Goal: Find contact information: Find contact information

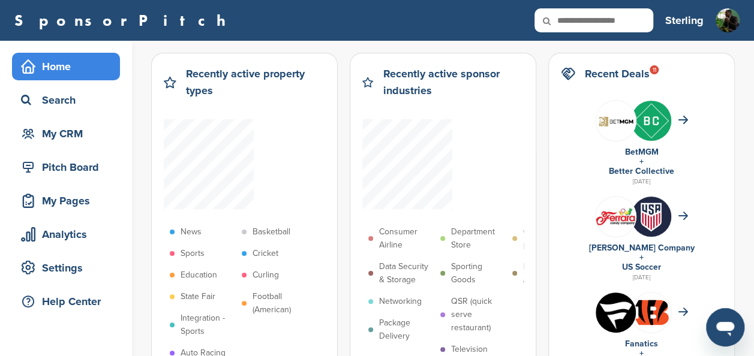
click at [590, 23] on input "text" at bounding box center [593, 20] width 119 height 24
type input "****"
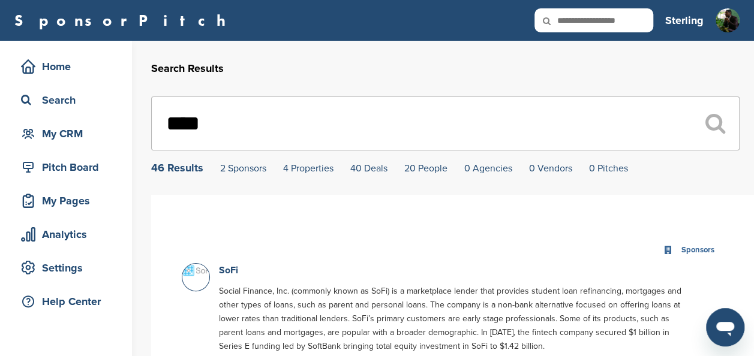
click at [240, 269] on p "SoFi" at bounding box center [457, 270] width 476 height 15
click at [224, 273] on link "SoFi" at bounding box center [228, 270] width 19 height 12
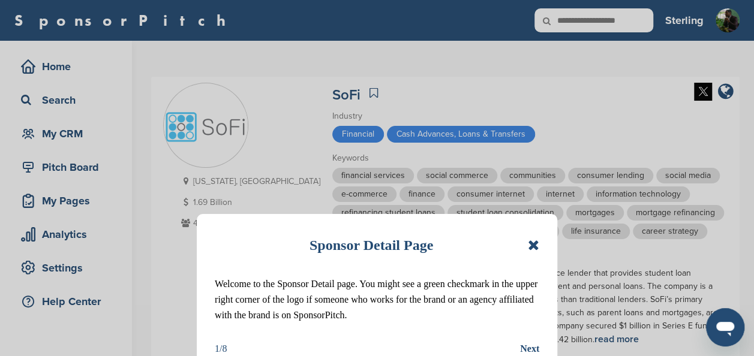
click at [534, 251] on icon at bounding box center [533, 245] width 11 height 14
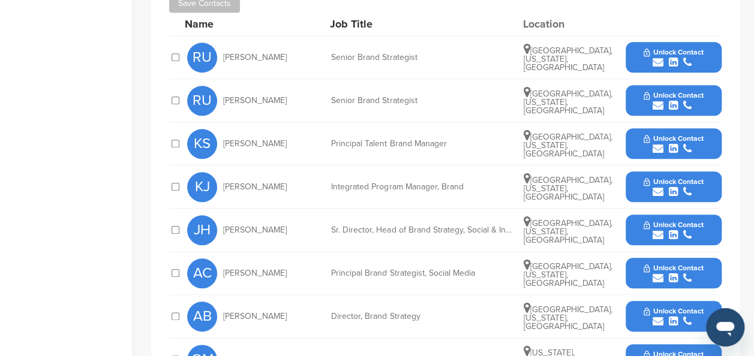
scroll to position [542, 0]
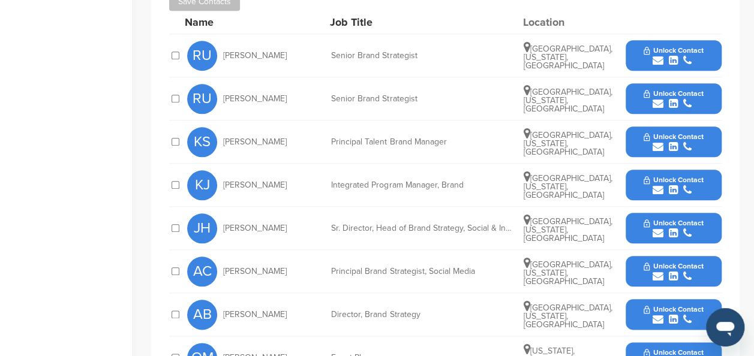
click at [692, 190] on div "submit" at bounding box center [672, 190] width 59 height 11
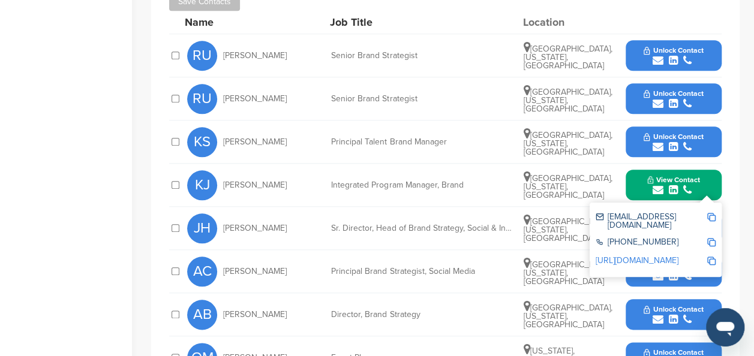
click at [711, 219] on img at bounding box center [711, 217] width 8 height 8
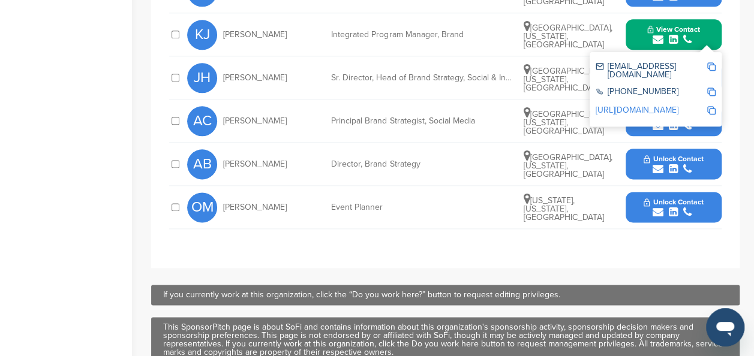
scroll to position [694, 0]
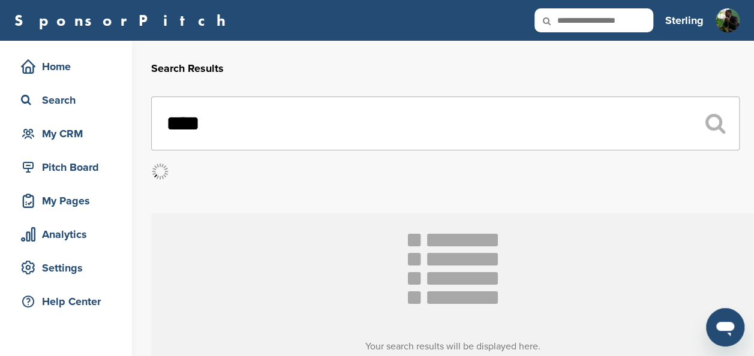
drag, startPoint x: 324, startPoint y: 123, endPoint x: 151, endPoint y: 115, distance: 172.9
click at [151, 115] on input "****" at bounding box center [445, 124] width 588 height 54
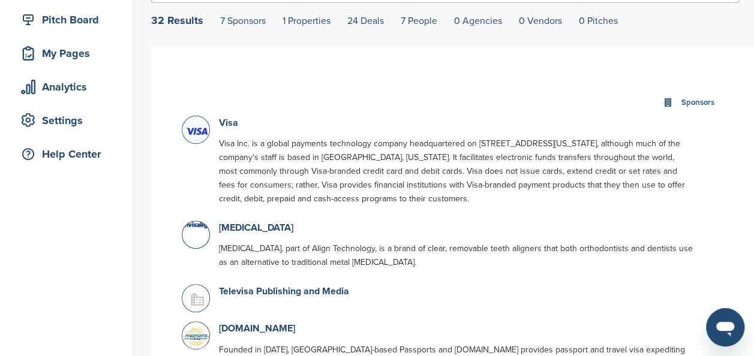
scroll to position [154, 0]
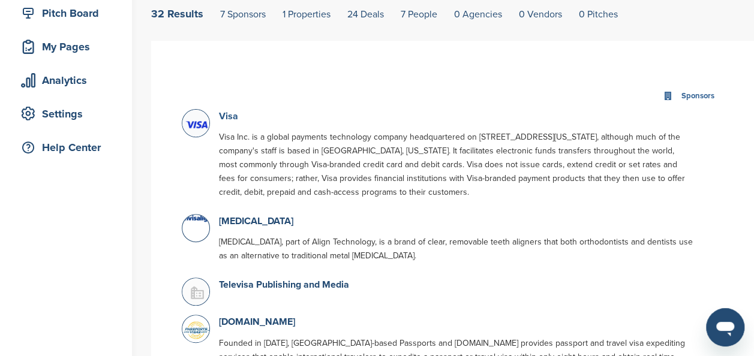
type input "****"
click at [222, 114] on link "Visa" at bounding box center [228, 116] width 19 height 12
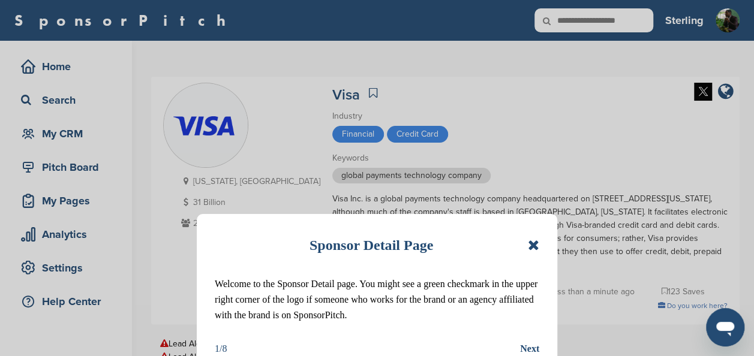
click at [536, 240] on icon at bounding box center [533, 245] width 11 height 14
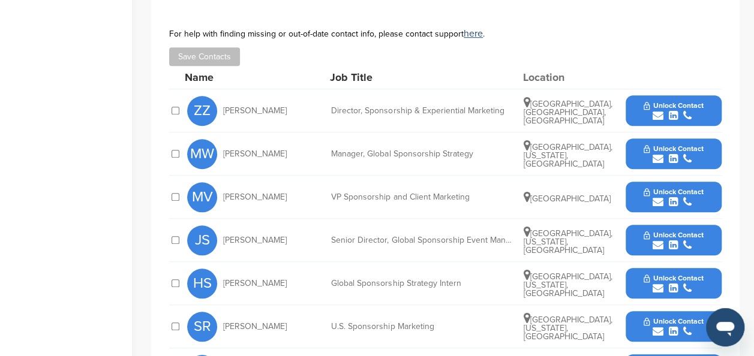
scroll to position [452, 0]
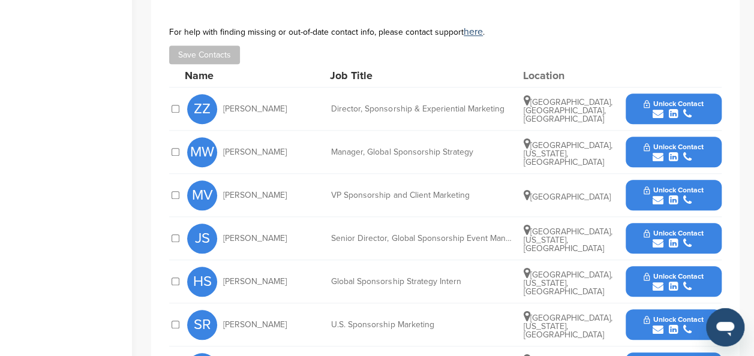
click at [684, 143] on span "Unlock Contact" at bounding box center [672, 147] width 59 height 8
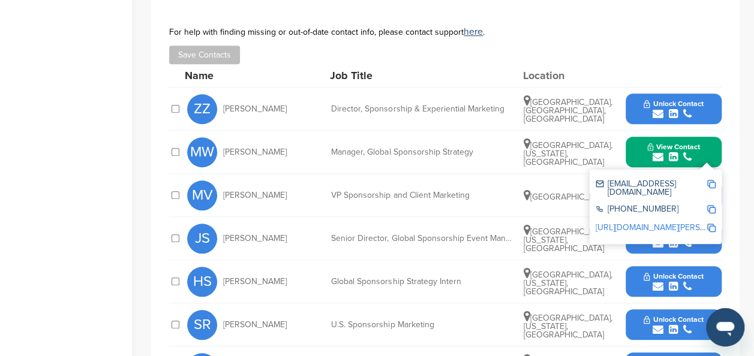
click at [714, 183] on img at bounding box center [711, 184] width 8 height 8
click at [681, 317] on span "Unlock Contact" at bounding box center [672, 319] width 59 height 8
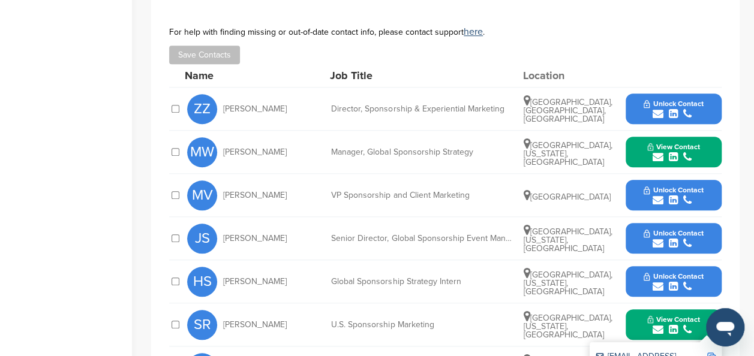
click at [708, 353] on img at bounding box center [711, 357] width 8 height 8
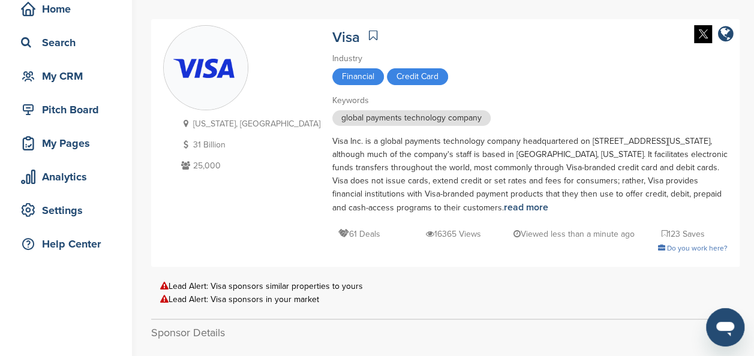
scroll to position [0, 0]
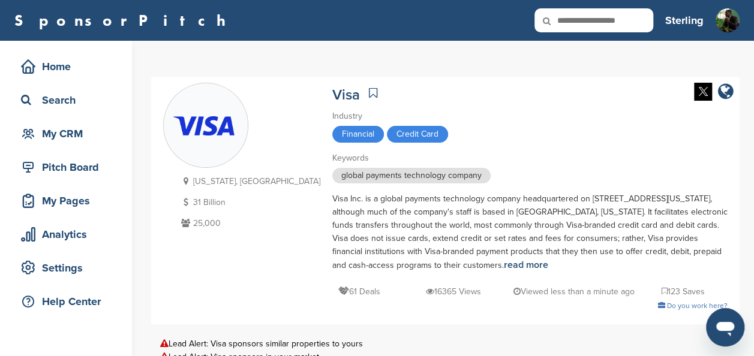
click at [592, 17] on input "text" at bounding box center [593, 20] width 119 height 24
type input "**********"
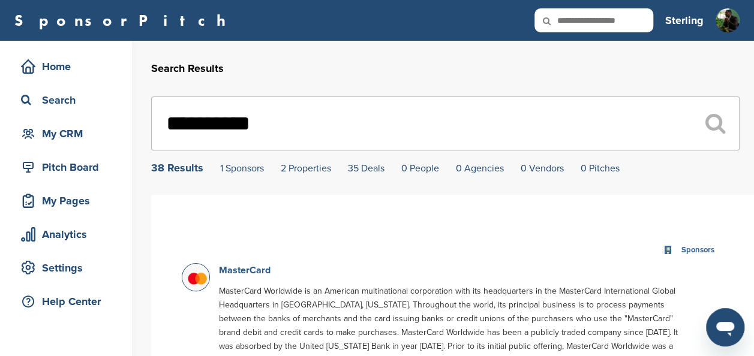
click at [254, 267] on link "MasterCard" at bounding box center [245, 270] width 52 height 12
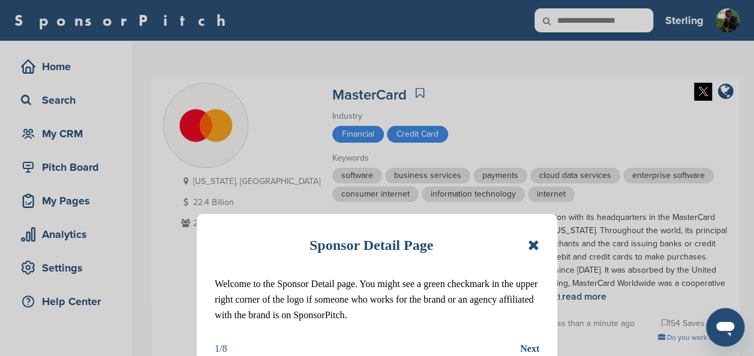
click at [534, 244] on icon at bounding box center [533, 245] width 11 height 14
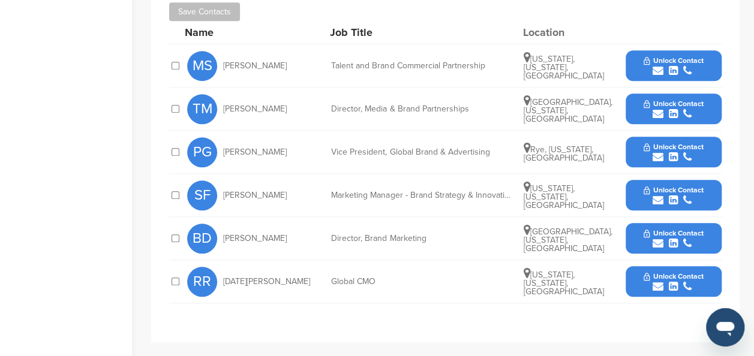
scroll to position [551, 0]
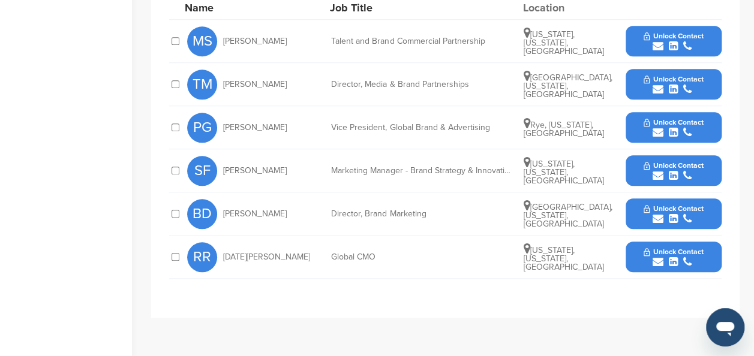
click at [646, 86] on div "submit" at bounding box center [672, 89] width 59 height 11
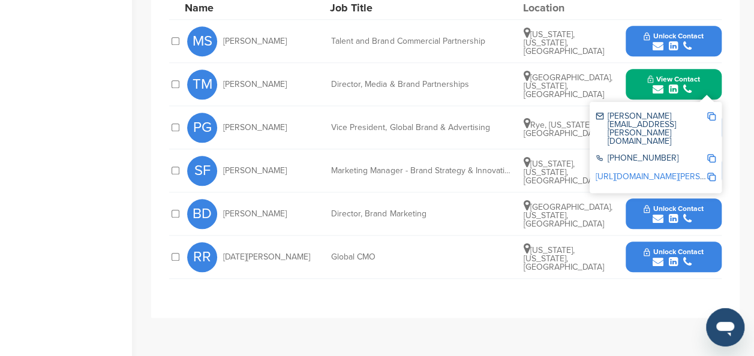
click at [710, 113] on img at bounding box center [711, 116] width 8 height 8
